Goal: Task Accomplishment & Management: Complete application form

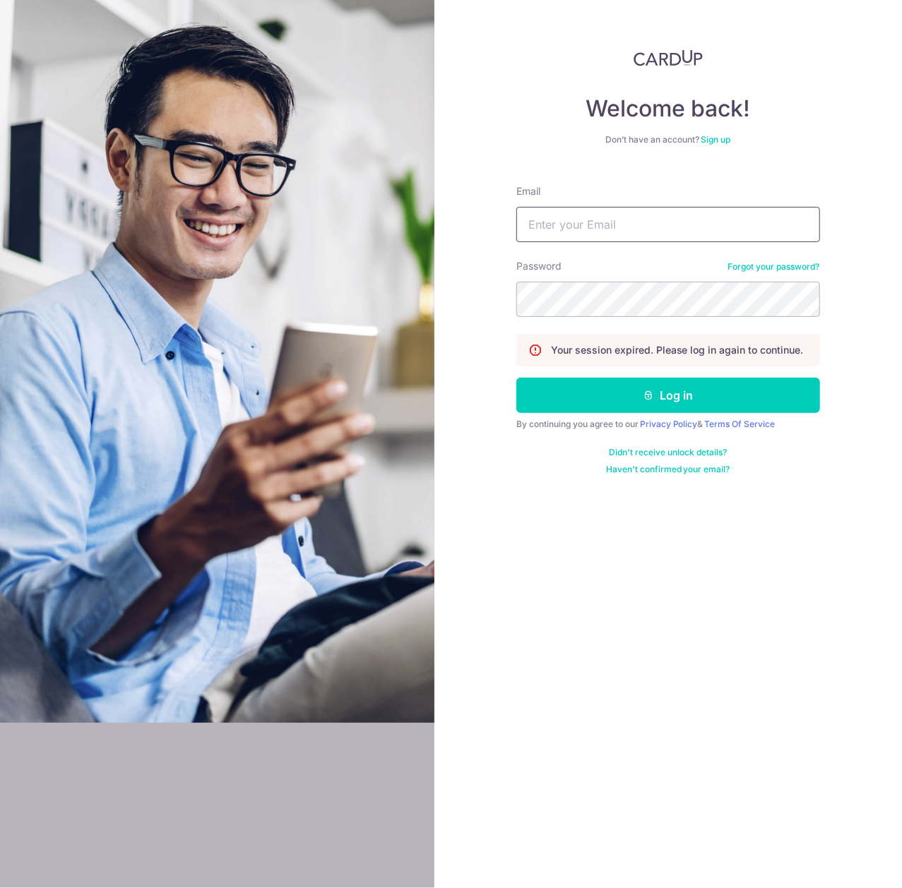
click at [604, 216] on input "Email" at bounding box center [668, 224] width 304 height 35
type input "div@eyebracesclinic.com"
click at [516, 378] on button "Log in" at bounding box center [668, 395] width 304 height 35
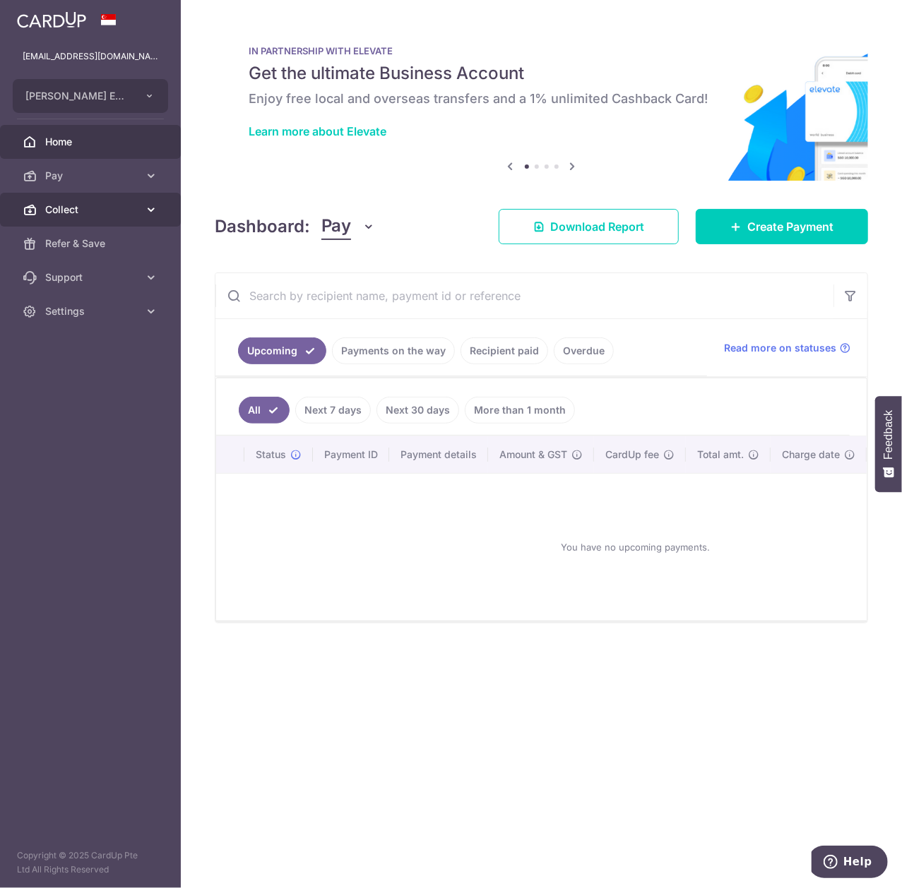
click at [137, 199] on link "Collect" at bounding box center [90, 210] width 181 height 34
drag, startPoint x: 125, startPoint y: 311, endPoint x: 141, endPoint y: 309, distance: 16.3
click at [125, 311] on div at bounding box center [455, 448] width 911 height 897
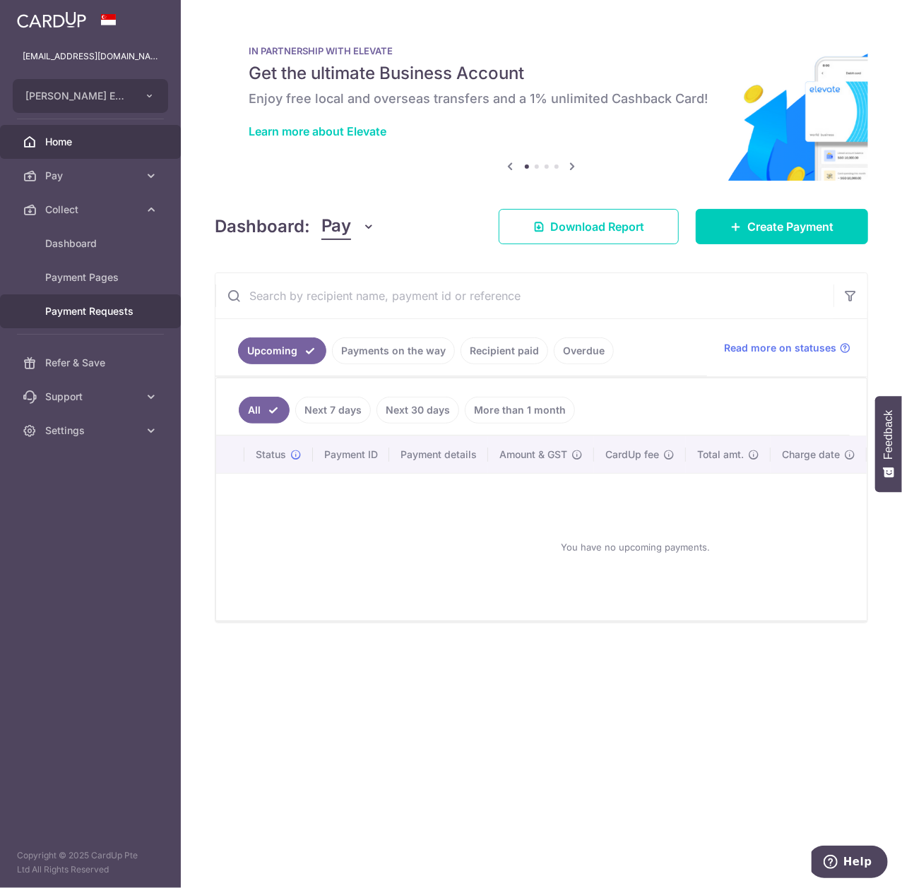
click at [110, 314] on span "Payment Requests" at bounding box center [91, 311] width 93 height 14
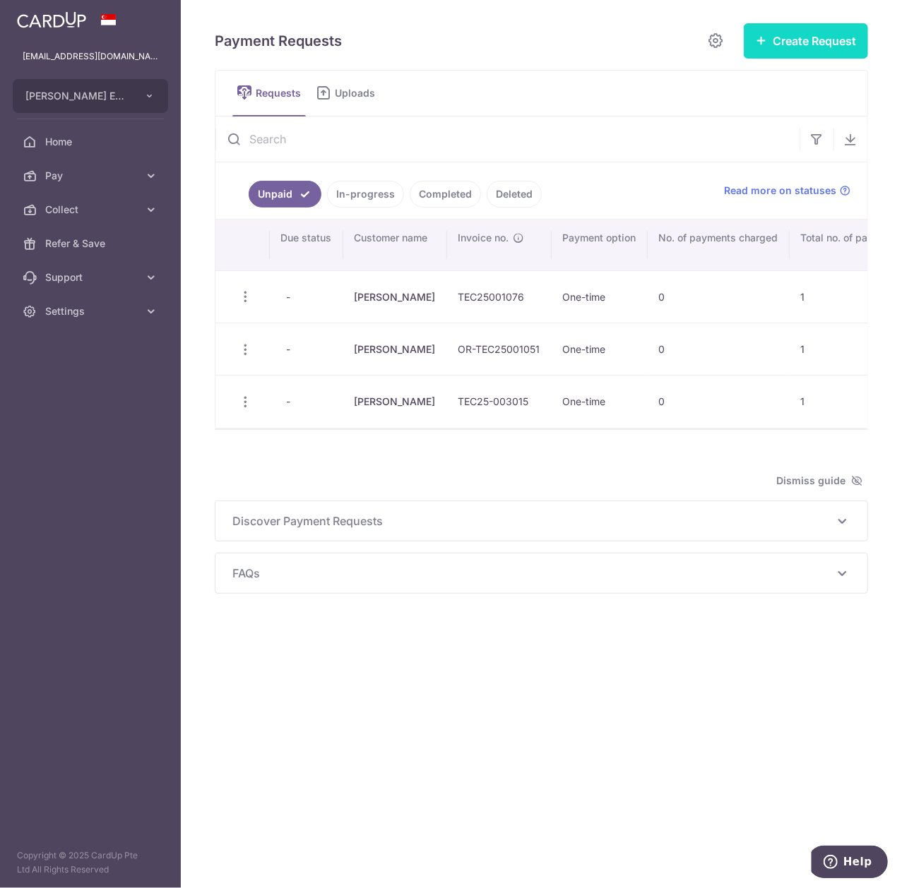
click at [792, 41] on button "Create Request" at bounding box center [805, 40] width 124 height 35
click at [779, 44] on button "Create Request" at bounding box center [805, 40] width 124 height 35
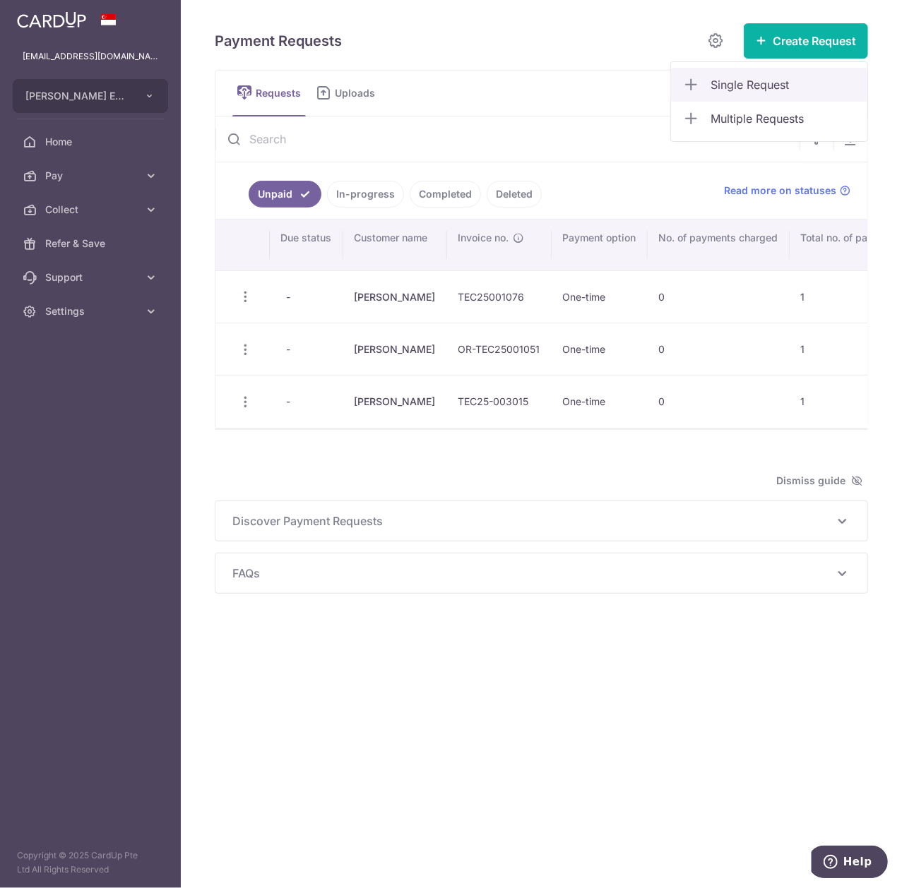
click at [765, 85] on span "Single Request" at bounding box center [782, 84] width 145 height 17
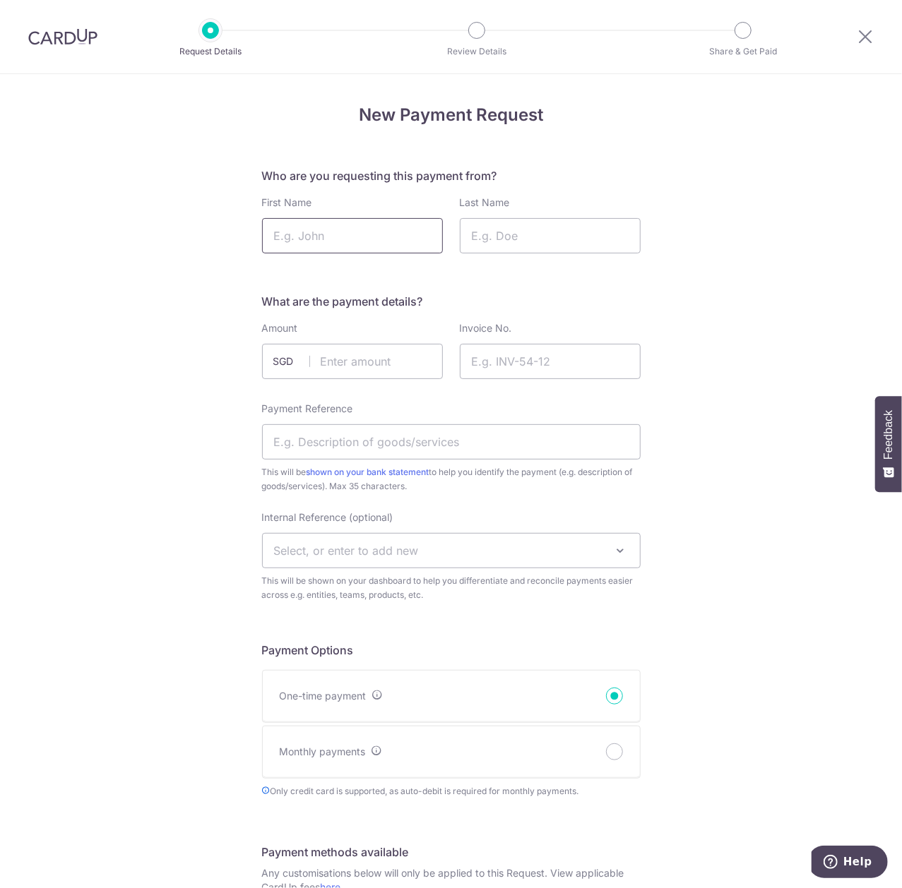
click at [312, 225] on input "First Name" at bounding box center [352, 235] width 181 height 35
type input "Hannah"
type input "Choi"
click at [365, 365] on input "text" at bounding box center [352, 361] width 181 height 35
type input "381.50"
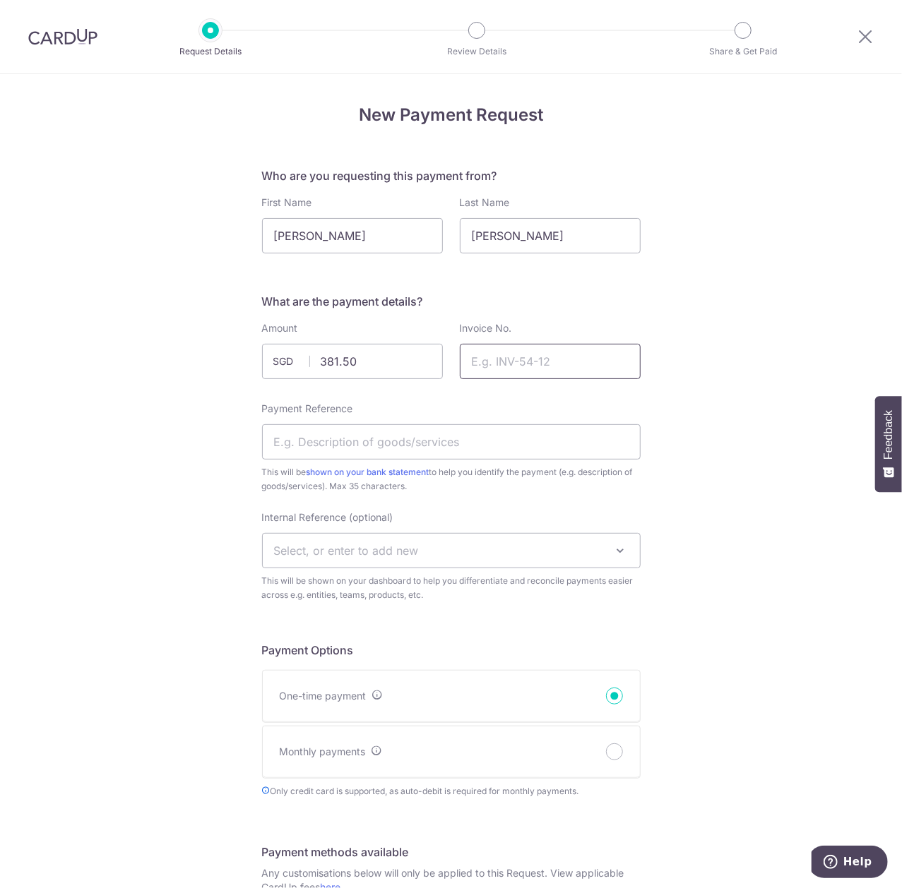
click at [507, 360] on input "Invoice No." at bounding box center [550, 361] width 181 height 35
paste input "OR-TEC25001110"
type input "OR-TEC25001110"
click at [482, 418] on div "Payment Reference This will be shown on your bank statement to help you identif…" at bounding box center [451, 448] width 378 height 92
click at [470, 446] on input "Payment Reference" at bounding box center [451, 441] width 378 height 35
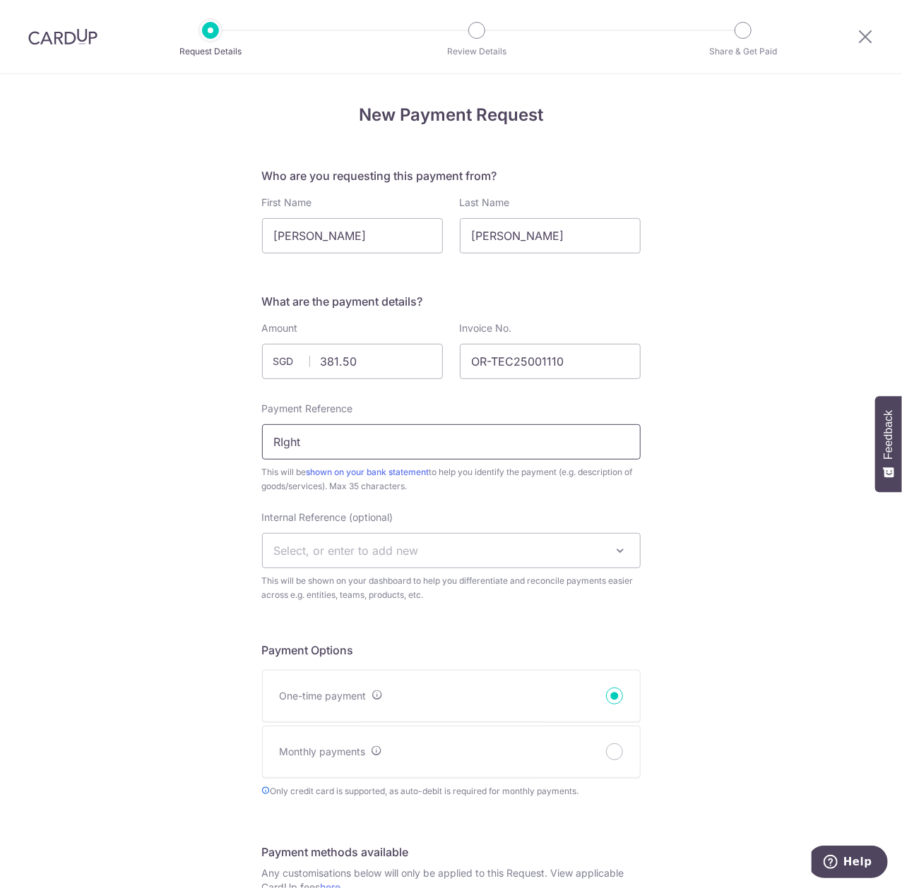
type input "Right lens replacement"
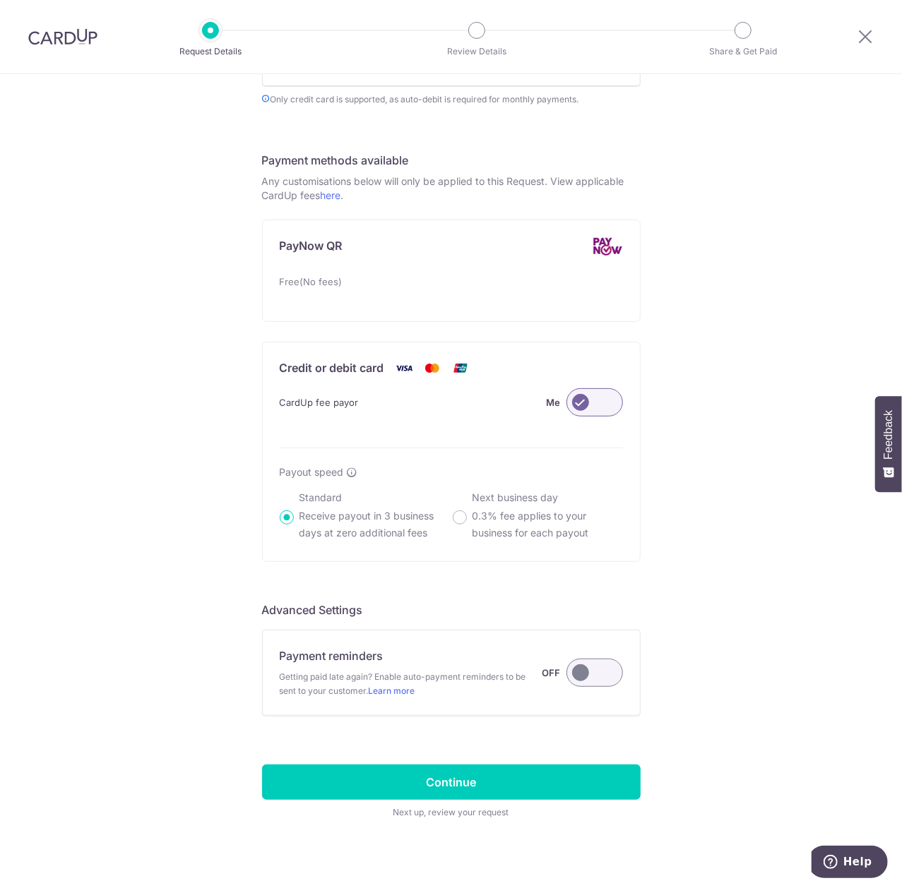
scroll to position [710, 0]
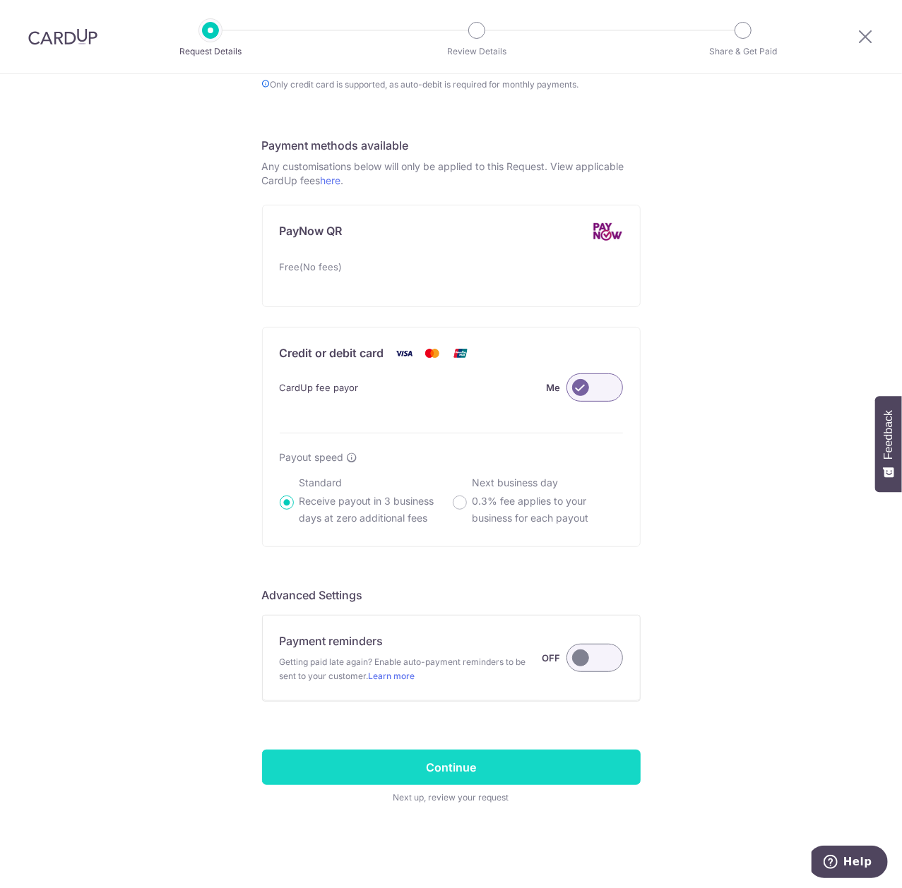
click at [537, 767] on input "Continue" at bounding box center [451, 767] width 378 height 35
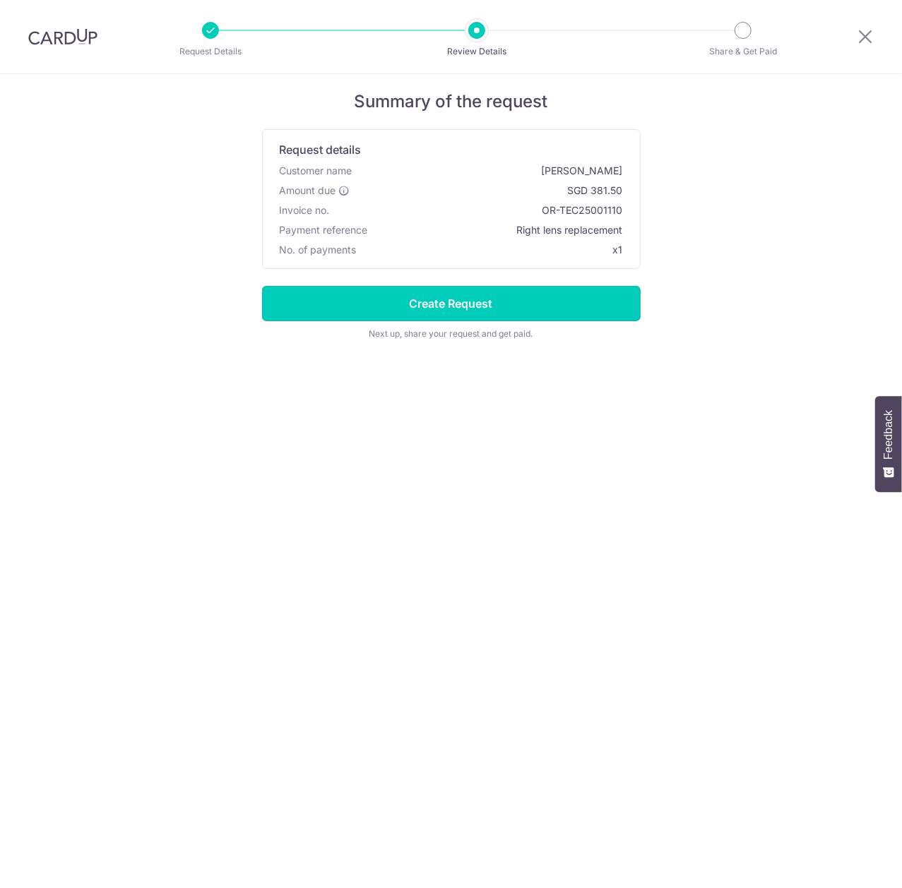
click at [514, 297] on input "Create Request" at bounding box center [451, 303] width 378 height 35
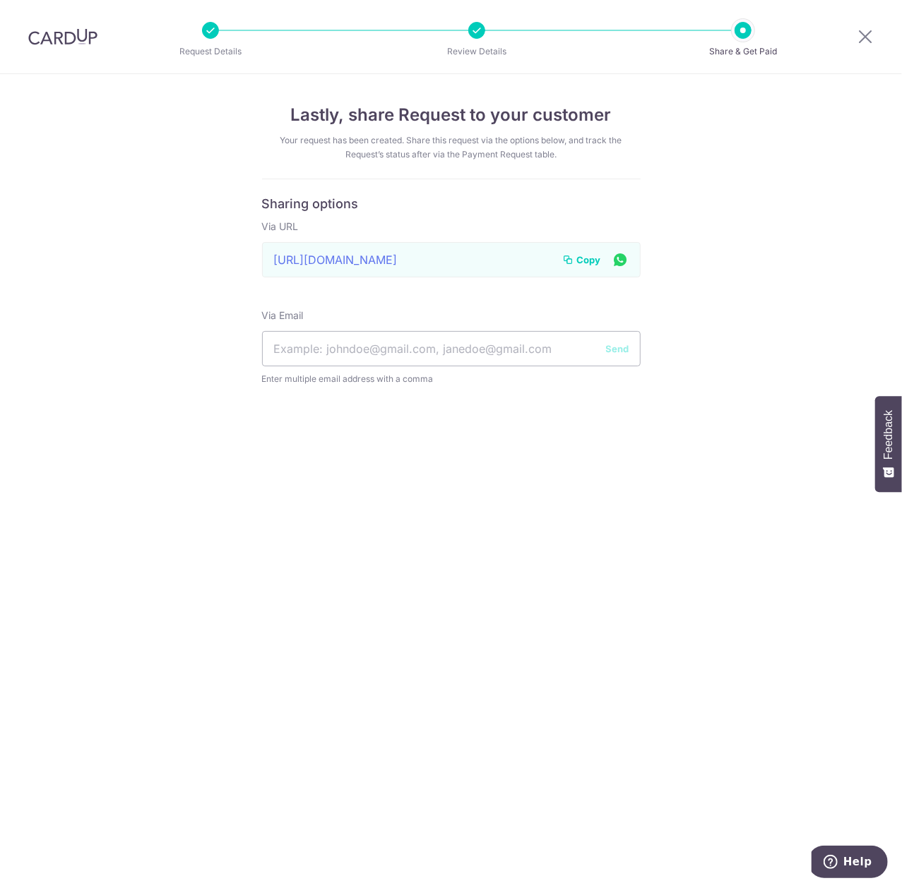
click at [593, 263] on span "Copy" at bounding box center [589, 260] width 24 height 14
click at [863, 32] on icon at bounding box center [864, 37] width 17 height 18
